Goal: Information Seeking & Learning: Stay updated

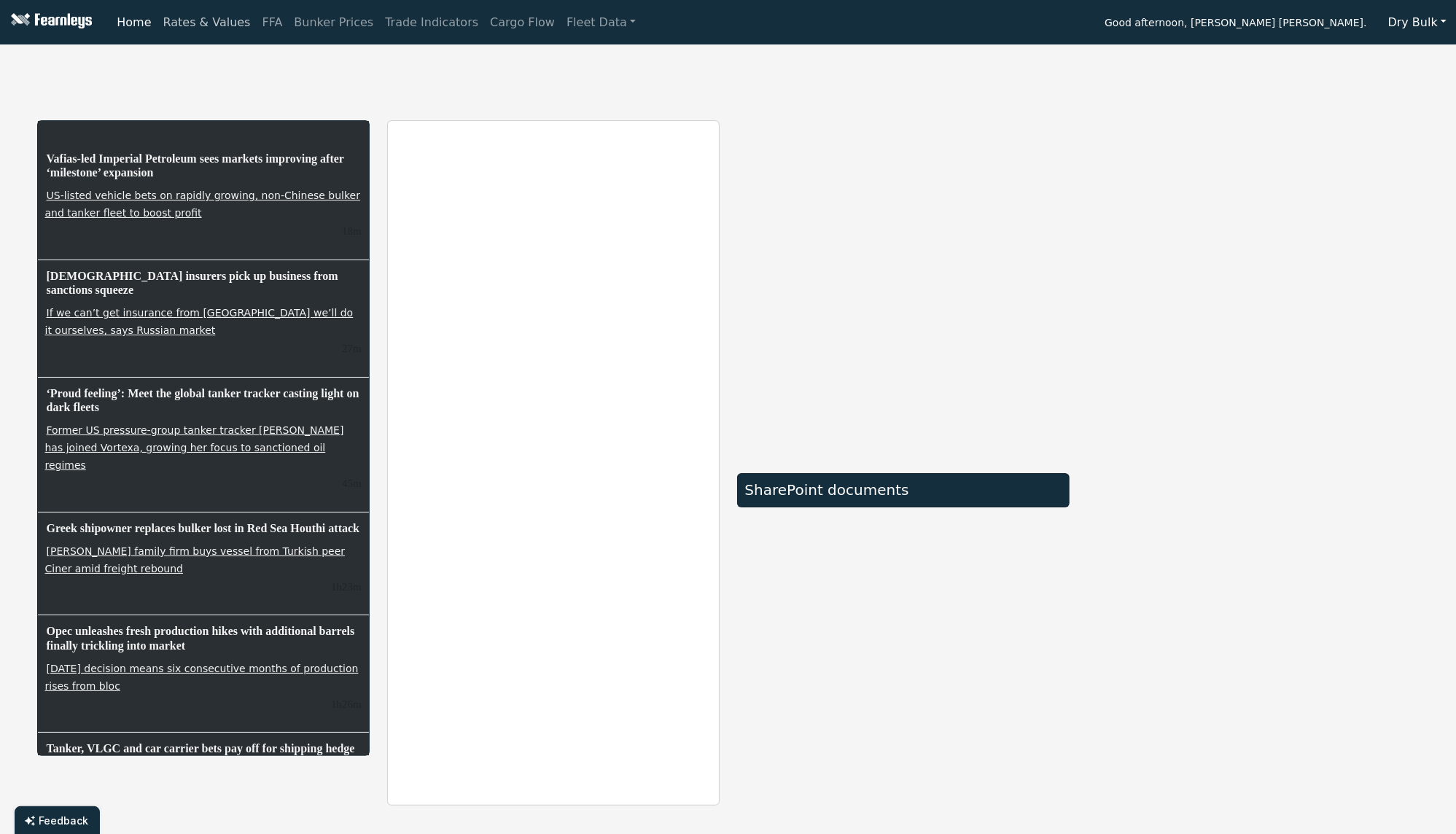
click at [186, 28] on link "Rates & Values" at bounding box center [207, 23] width 99 height 29
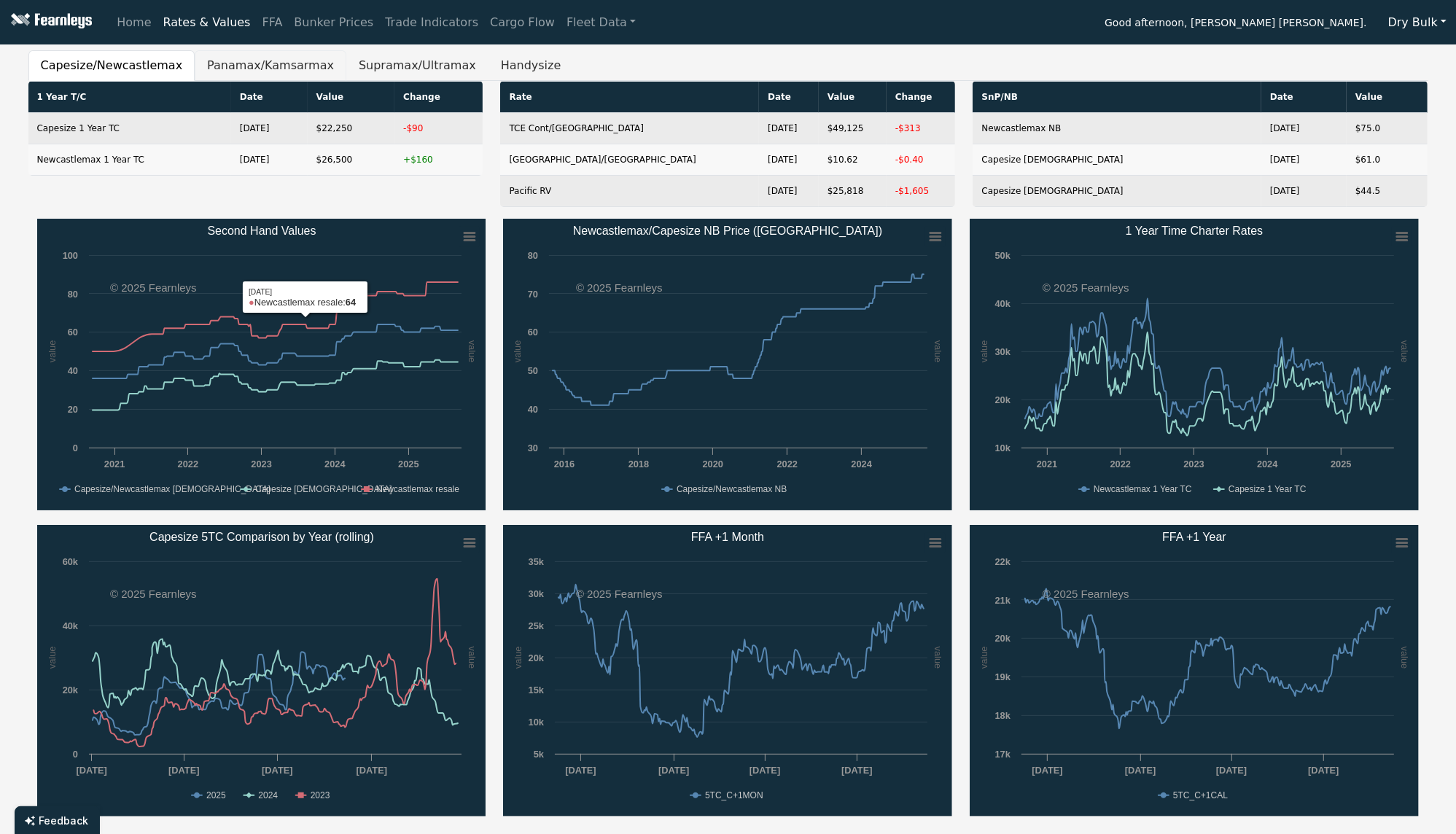
click at [222, 61] on button "Panamax/Kamsarmax" at bounding box center [270, 66] width 152 height 31
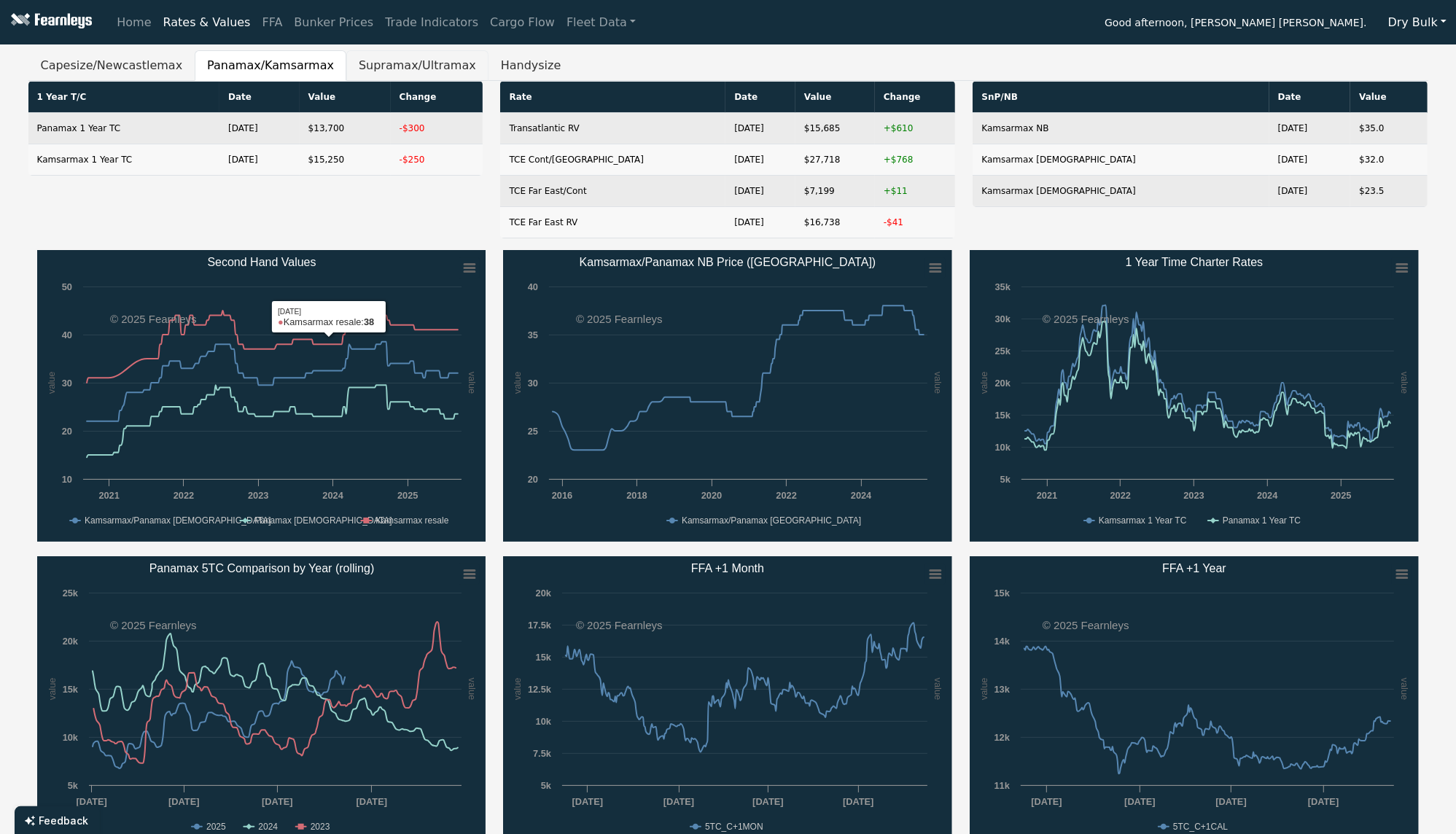
click at [394, 60] on button "Supramax/Ultramax" at bounding box center [417, 66] width 142 height 31
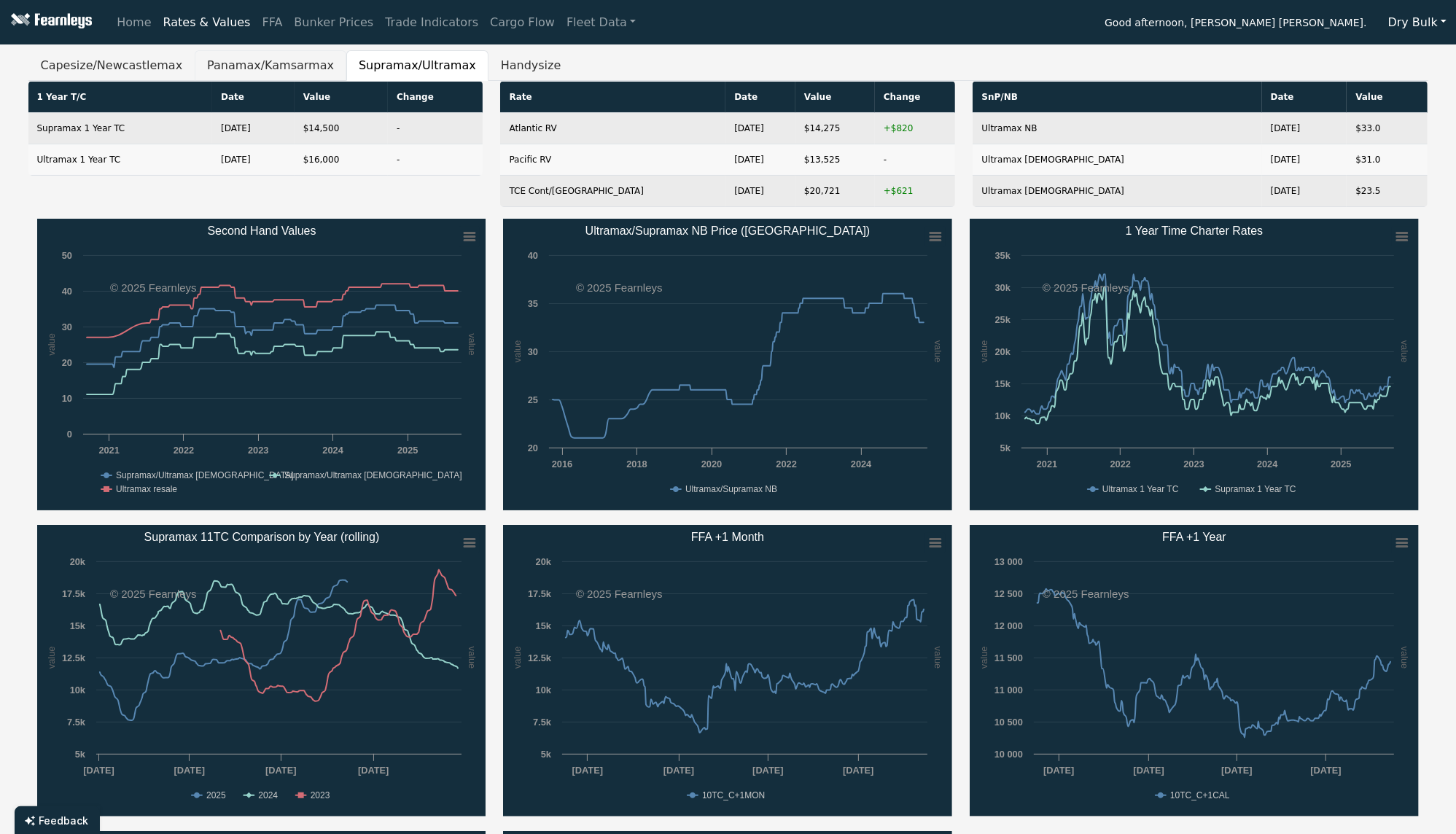
click at [245, 68] on button "Panamax/Kamsarmax" at bounding box center [270, 66] width 152 height 31
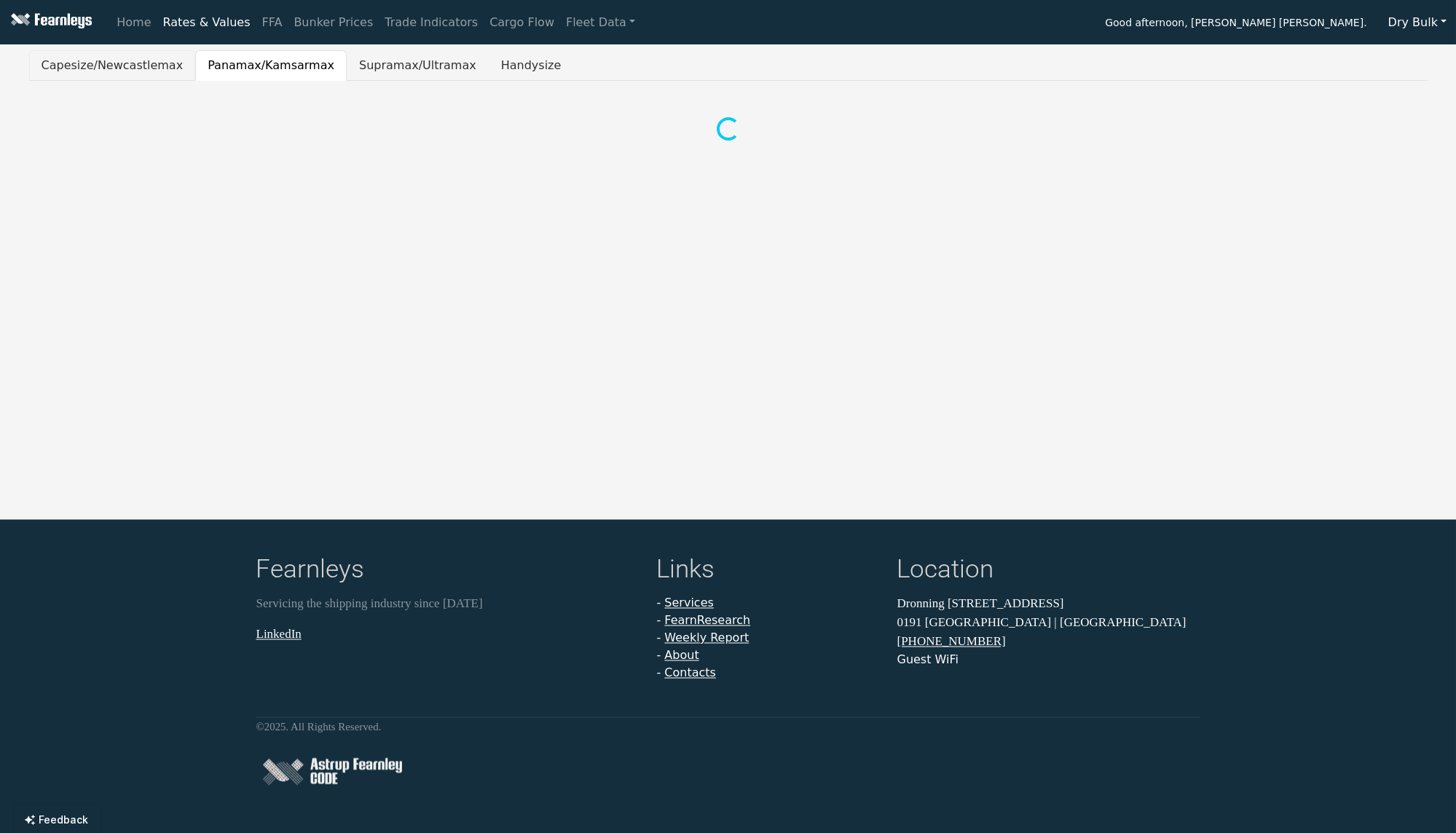
click at [117, 67] on button "Capesize/Newcastlemax" at bounding box center [112, 66] width 167 height 31
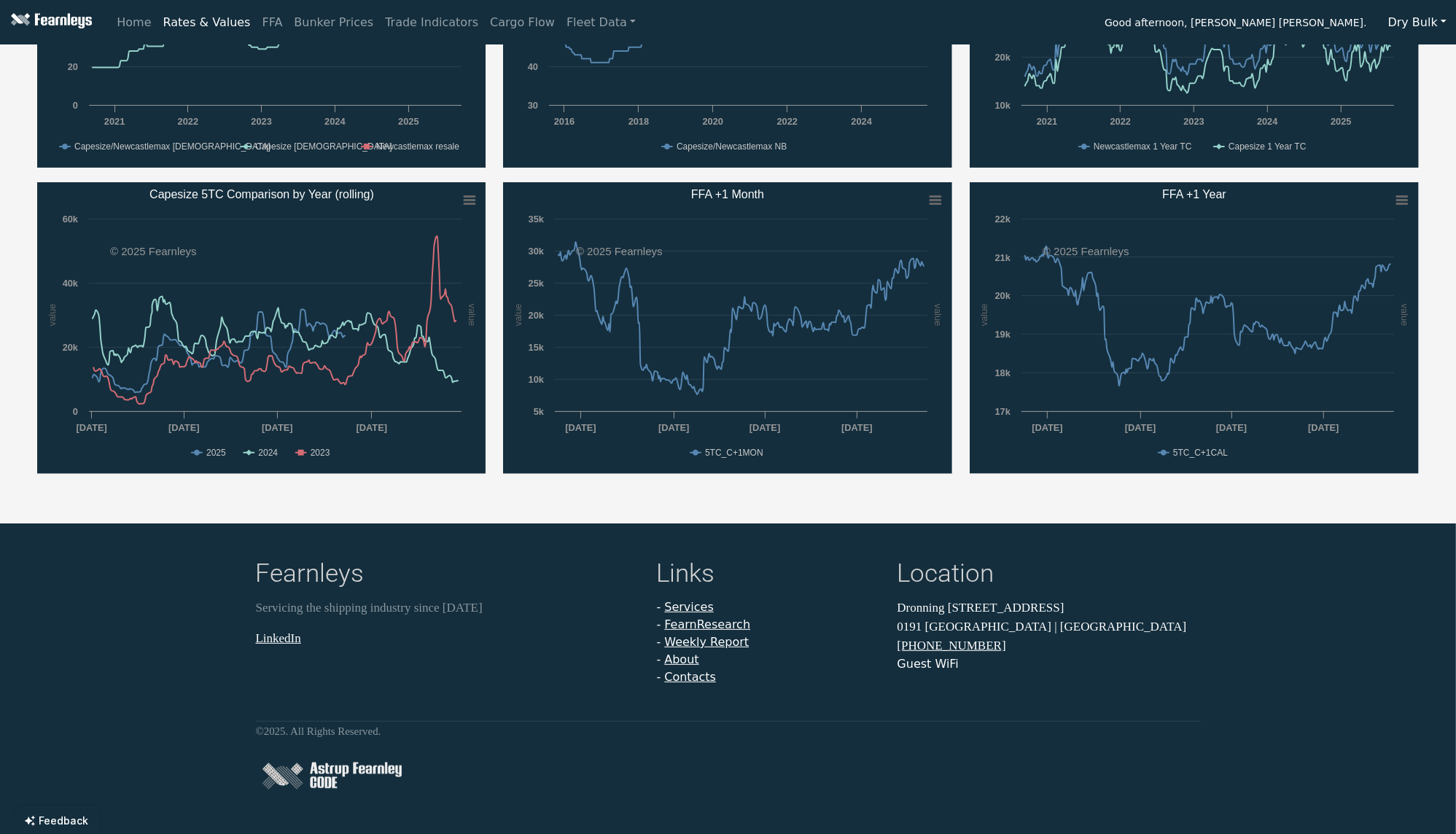
scroll to position [344, 0]
